Goal: Task Accomplishment & Management: Manage account settings

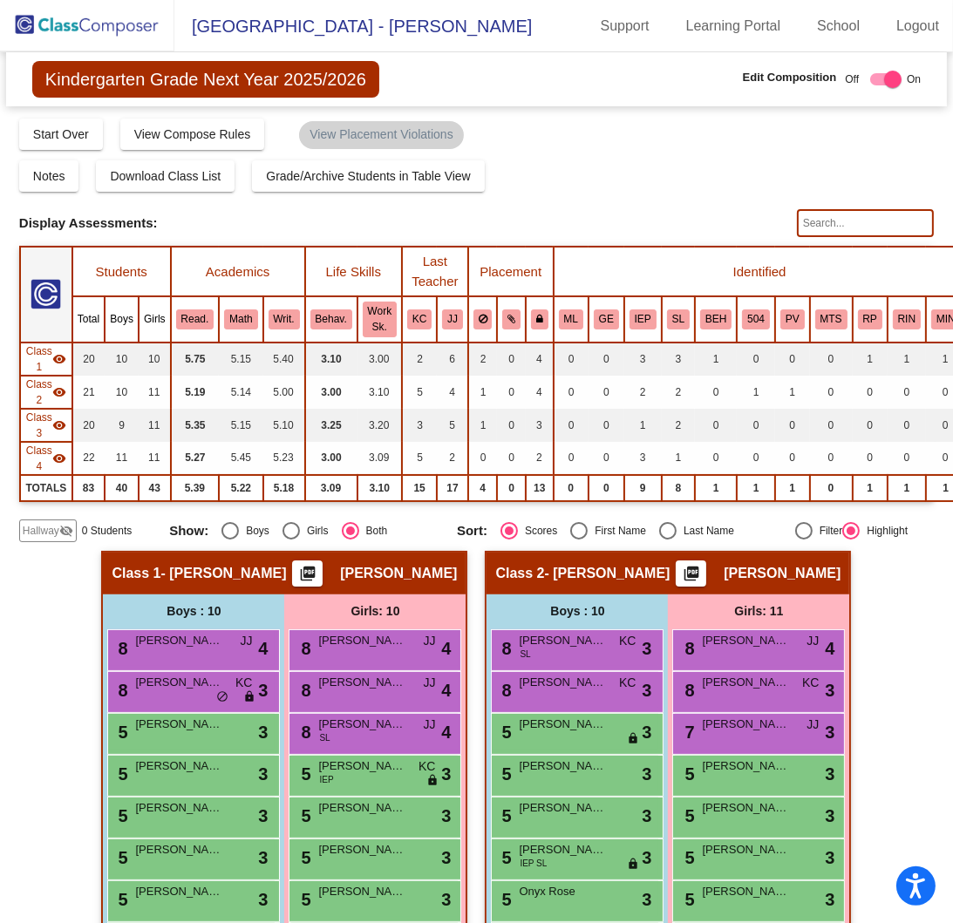
scroll to position [668, 0]
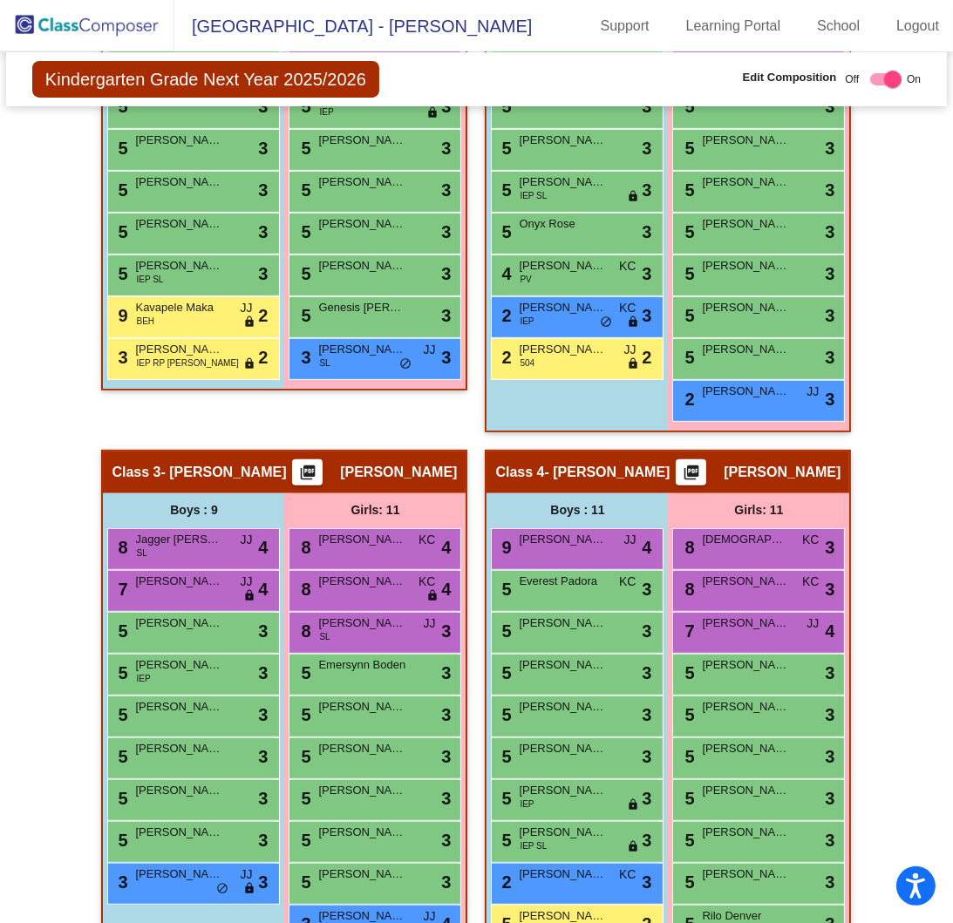
click at [123, 43] on img at bounding box center [87, 25] width 174 height 51
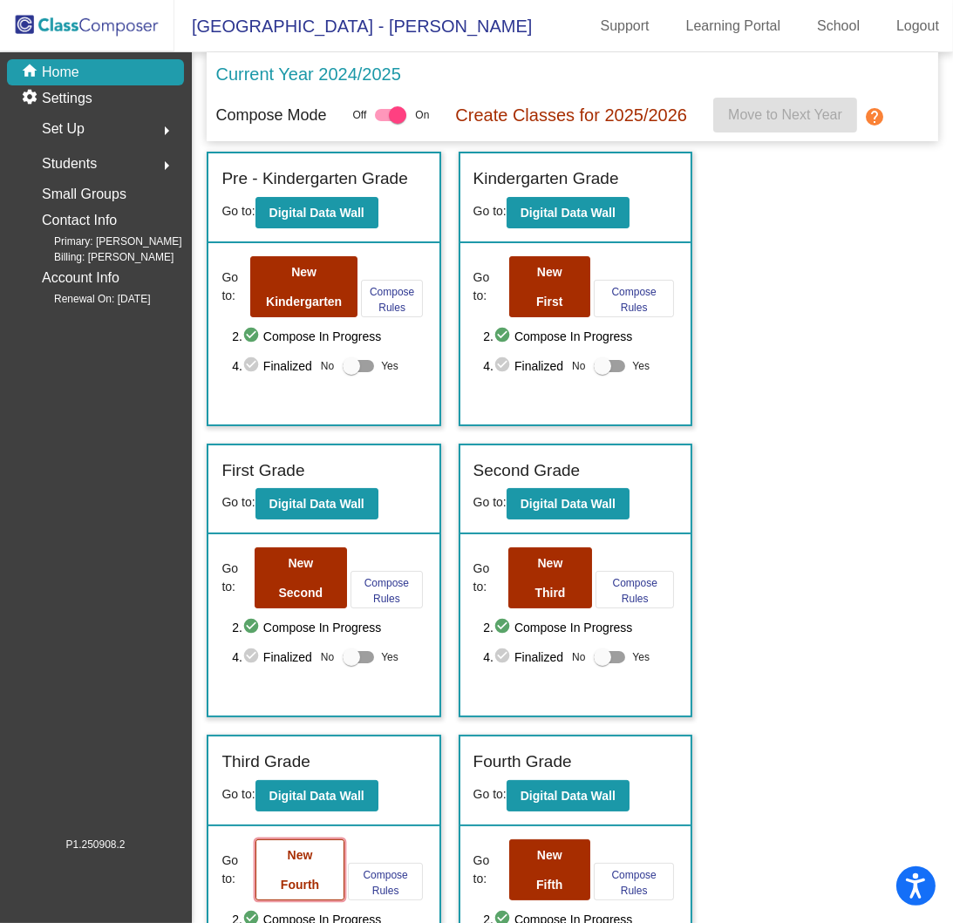
click at [325, 865] on button "New Fourth" at bounding box center [299, 869] width 89 height 61
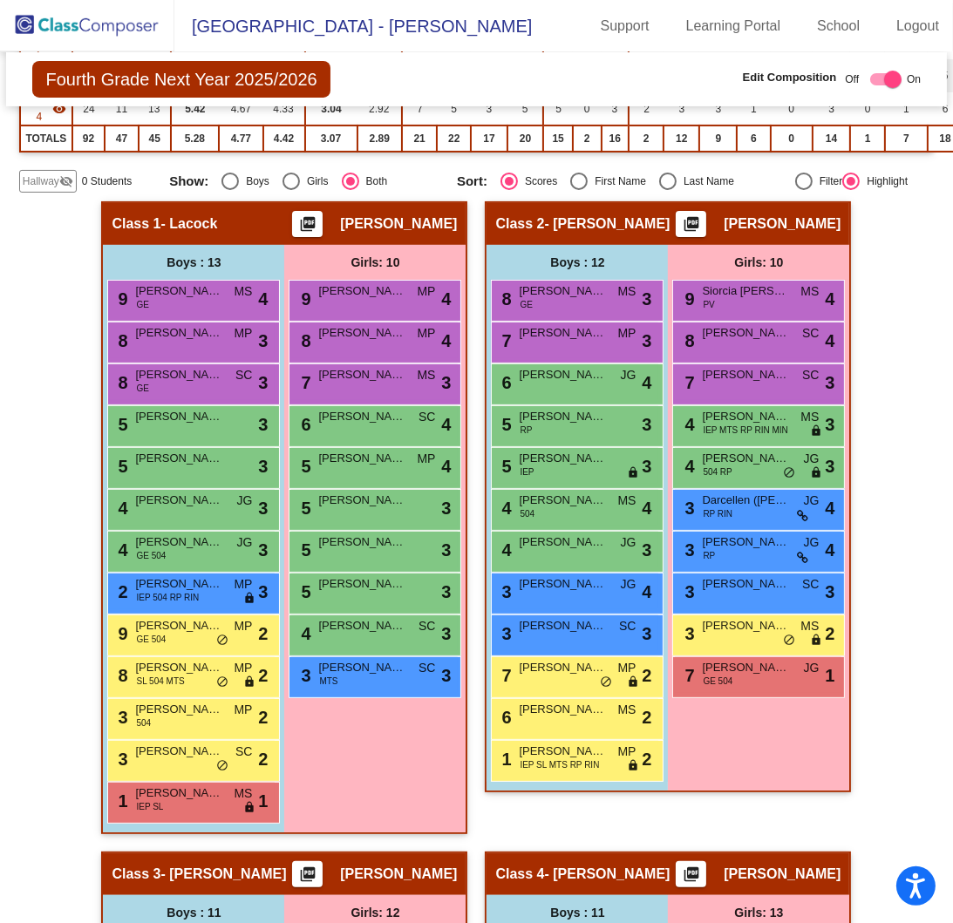
scroll to position [349, 0]
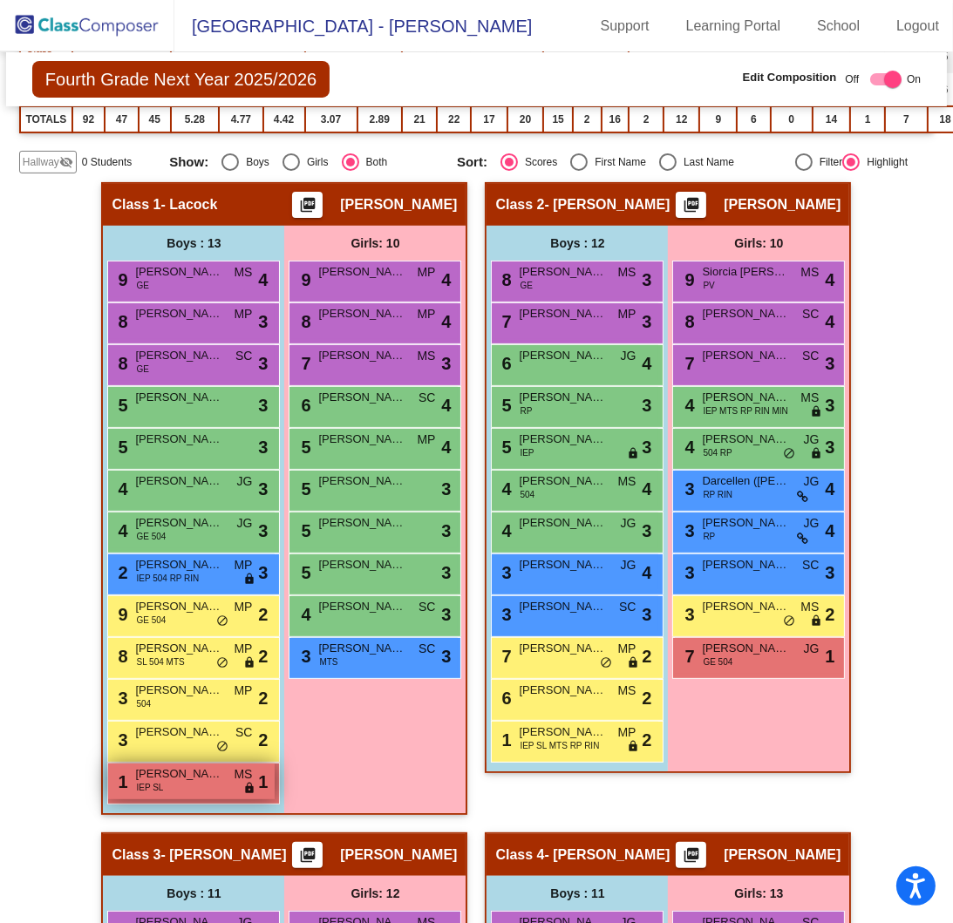
click at [161, 784] on div "1 [PERSON_NAME] IEP SL MS lock do_not_disturb_alt 1" at bounding box center [191, 782] width 167 height 36
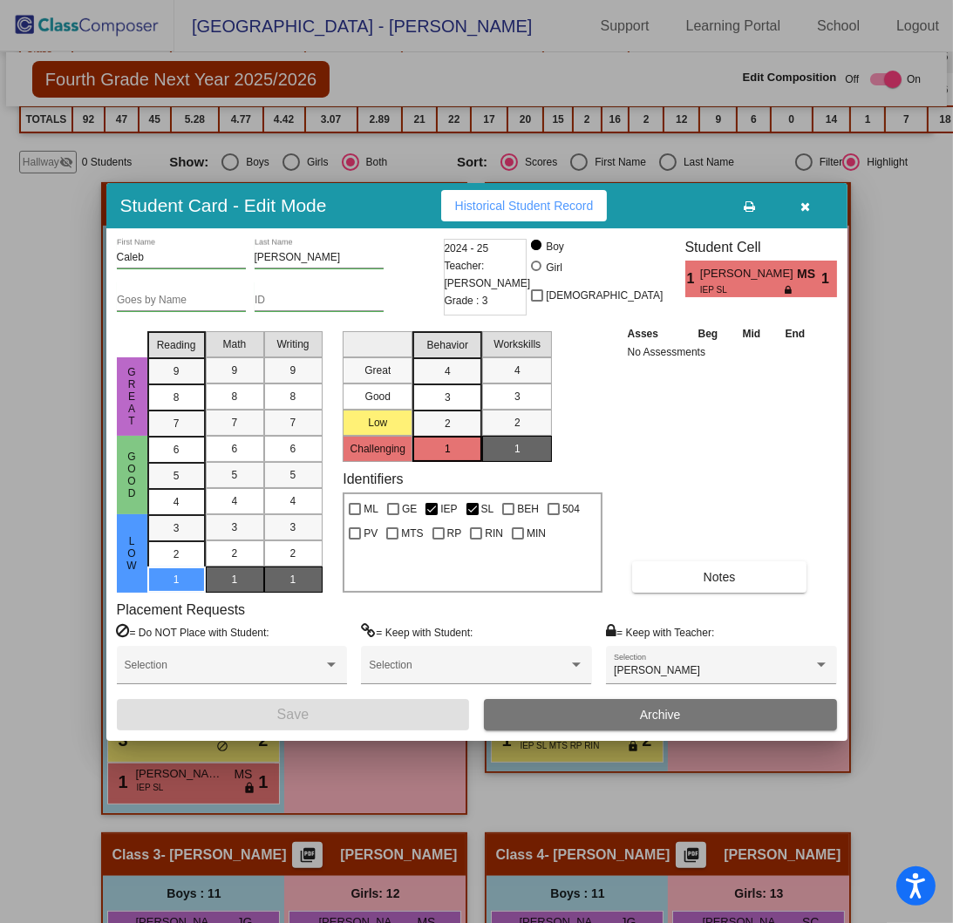
click at [656, 705] on button "Archive" at bounding box center [660, 714] width 353 height 31
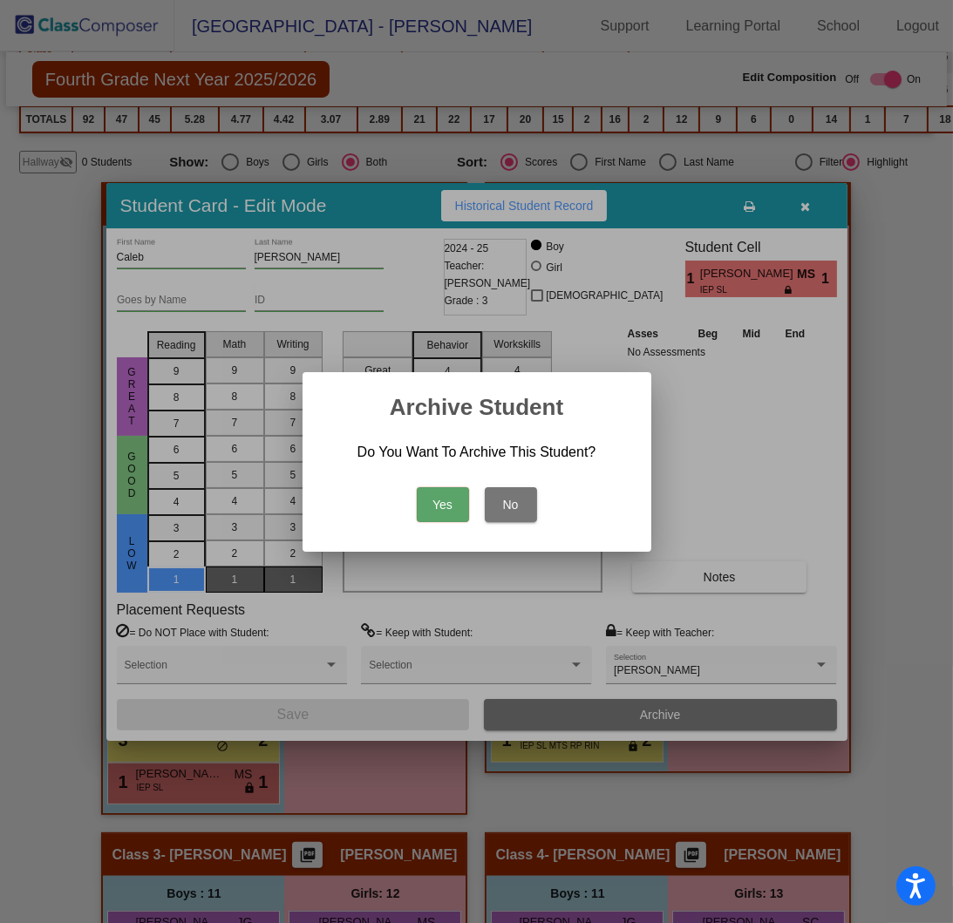
click at [429, 503] on button "Yes" at bounding box center [443, 504] width 52 height 35
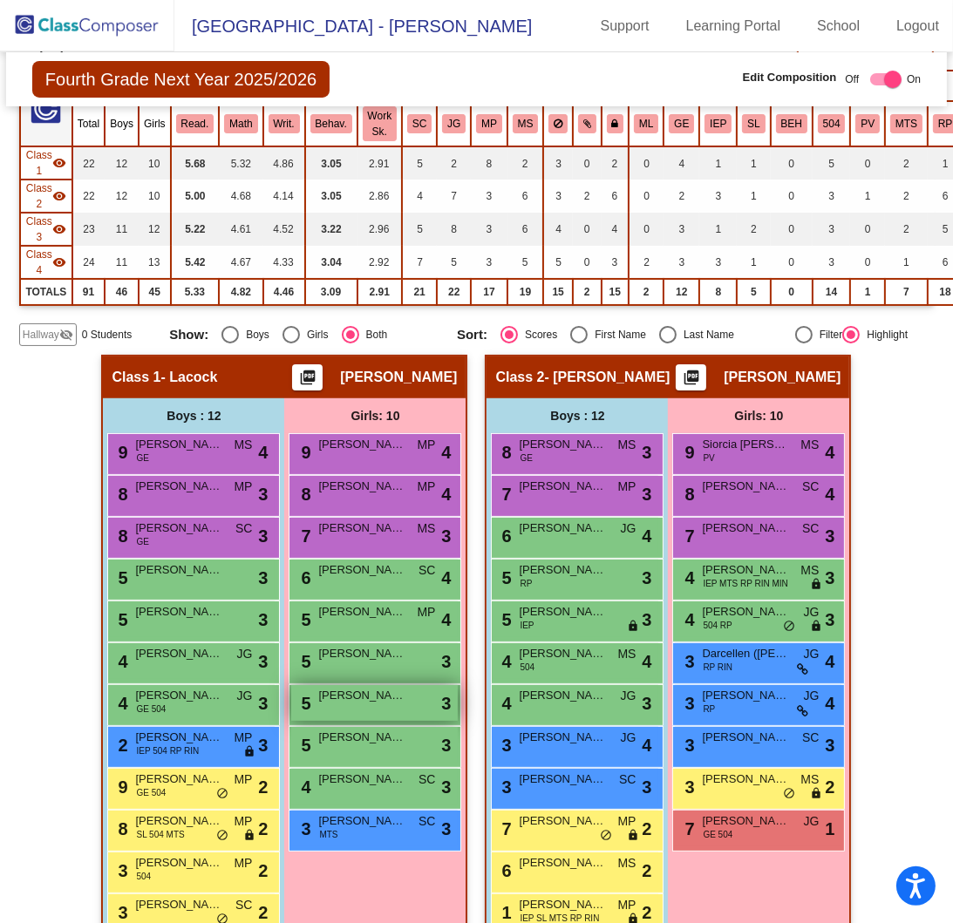
scroll to position [87, 0]
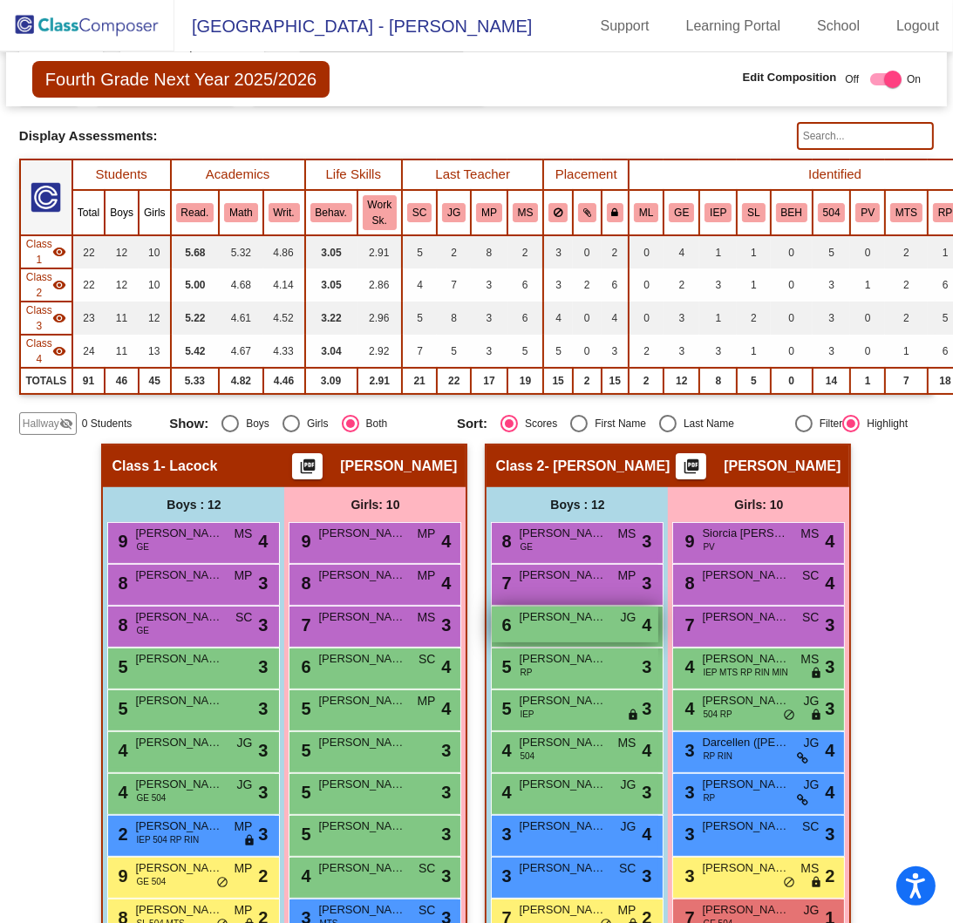
drag, startPoint x: 463, startPoint y: 670, endPoint x: 626, endPoint y: 619, distance: 170.9
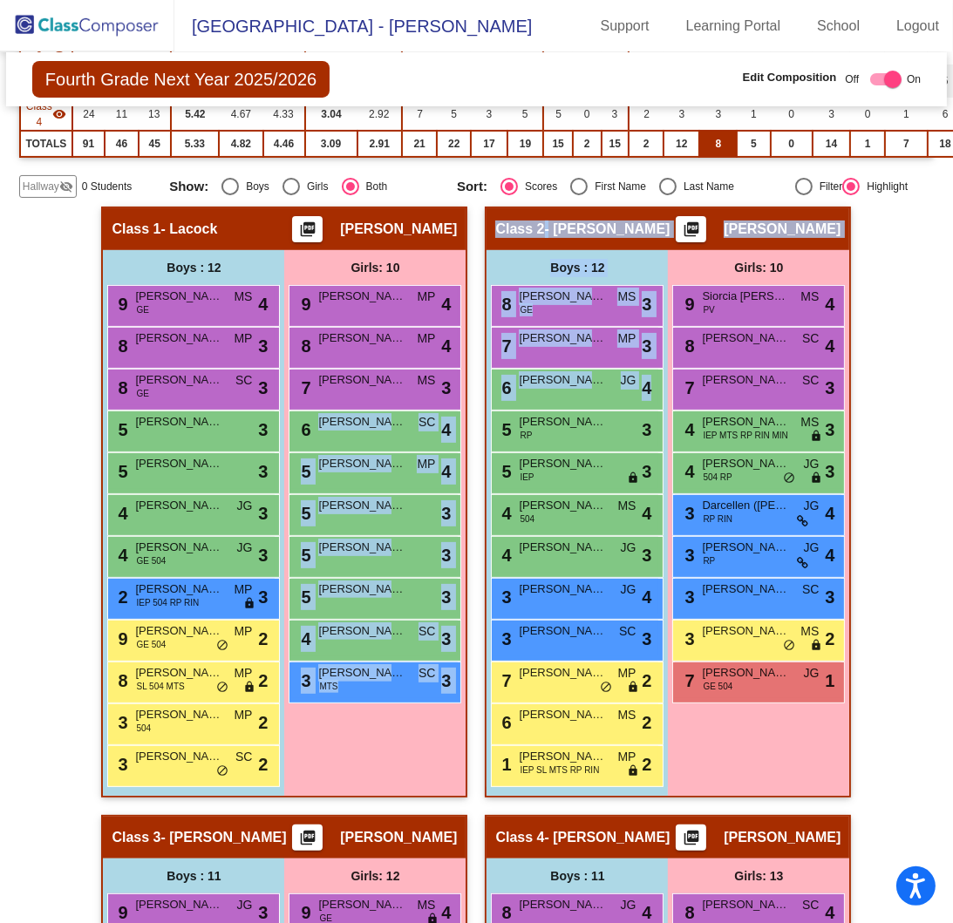
scroll to position [349, 0]
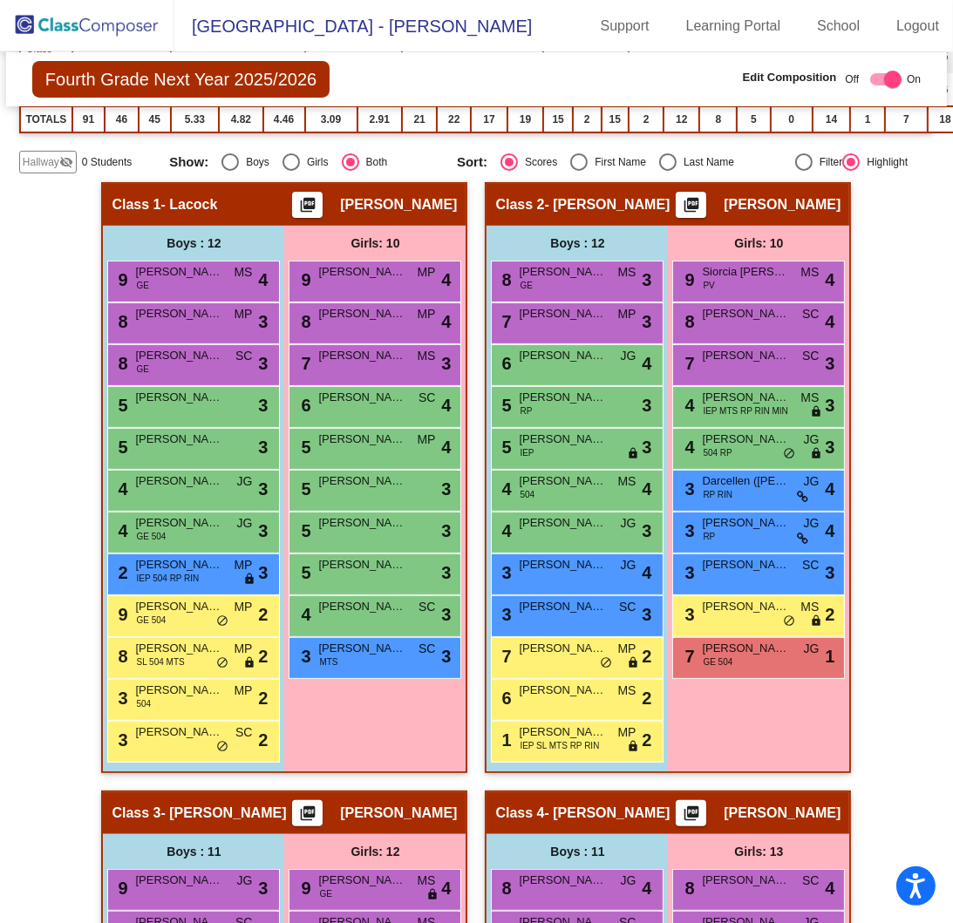
click at [916, 433] on div "Hallway - Hallway Class picture_as_pdf Add Student First Name Last Name Student…" at bounding box center [476, 811] width 914 height 1259
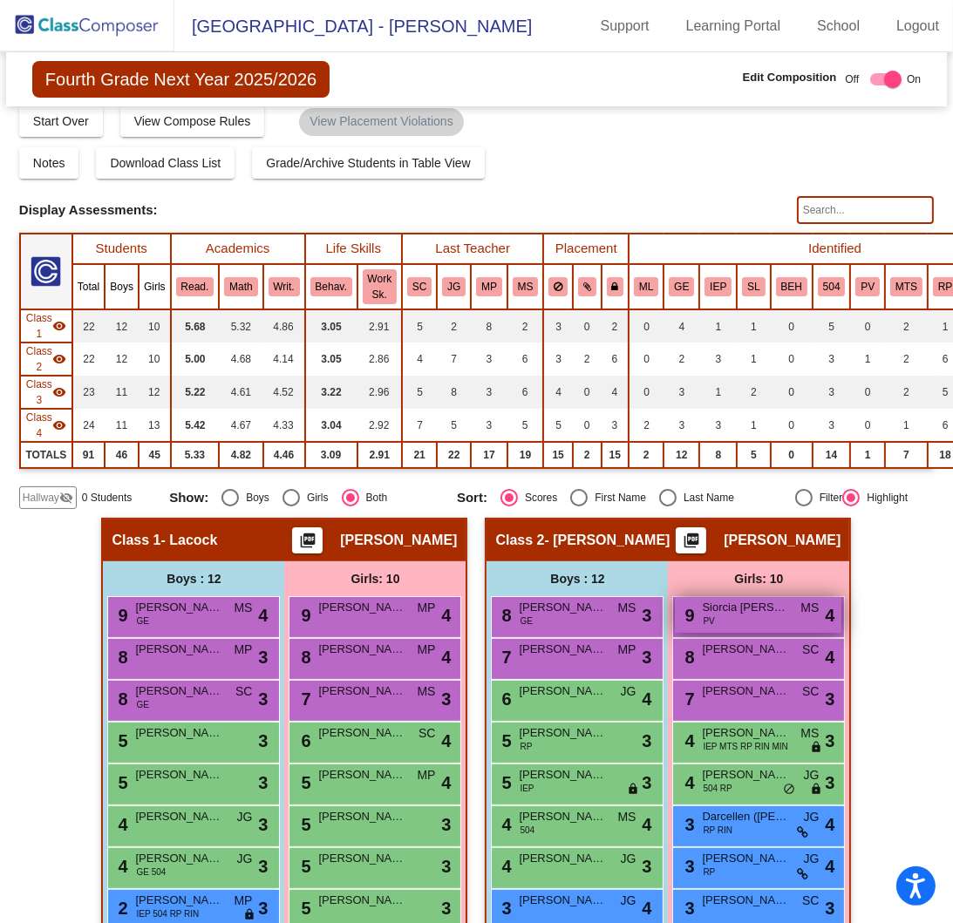
scroll to position [0, 0]
